Goal: Complete application form

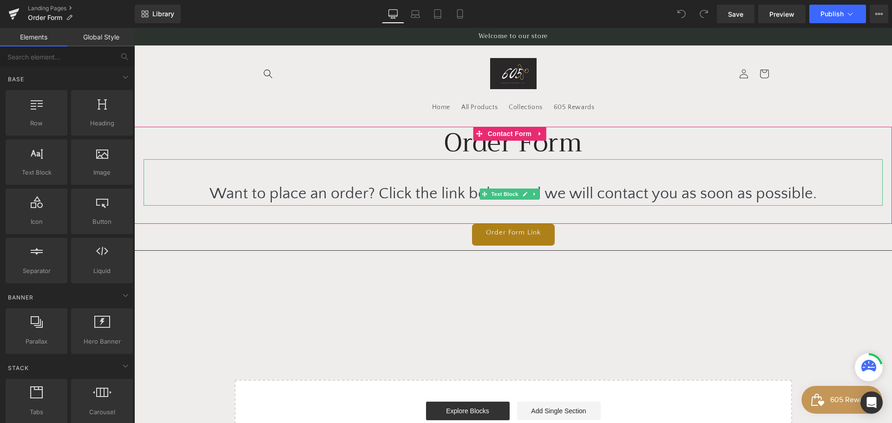
click at [331, 201] on div "Want to place an order? Click the link below and we will contact you as soon as…" at bounding box center [513, 182] width 739 height 46
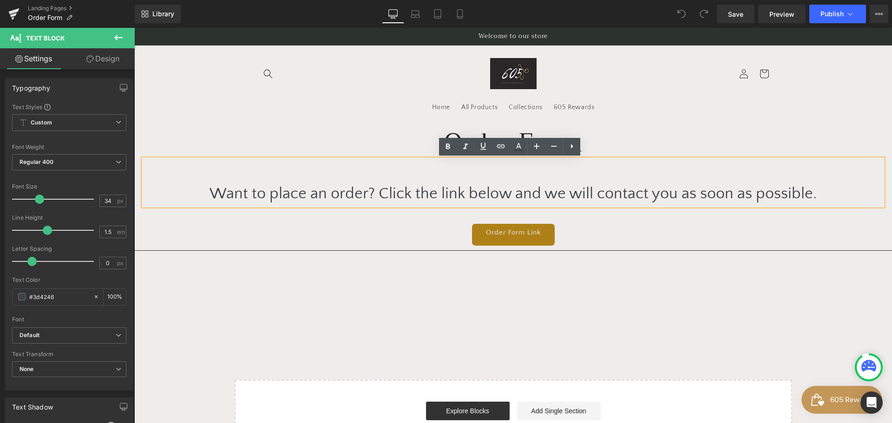
click at [348, 194] on div "Want to place an order? Click the link below and we will contact you as soon as…" at bounding box center [513, 182] width 739 height 46
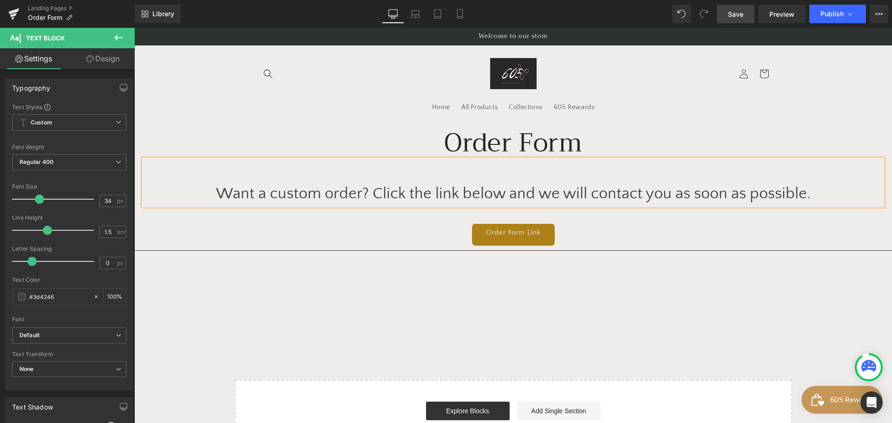
click at [744, 21] on link "Save" at bounding box center [736, 14] width 38 height 19
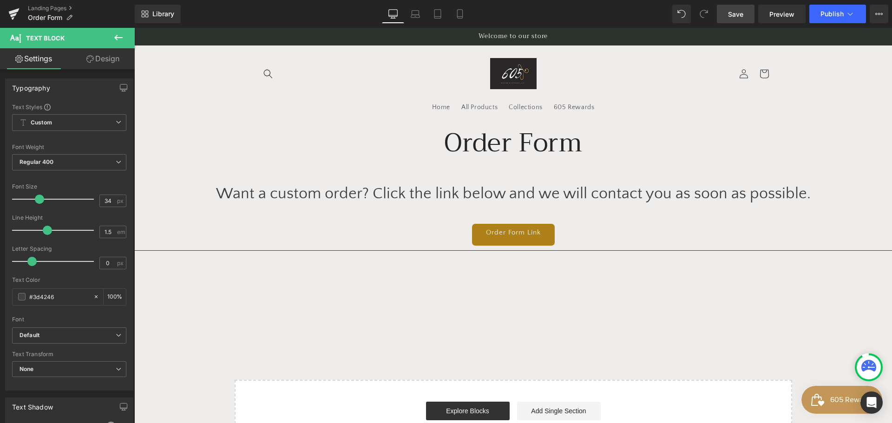
click at [727, 5] on link "Save" at bounding box center [736, 14] width 38 height 19
